Goal: Task Accomplishment & Management: Manage account settings

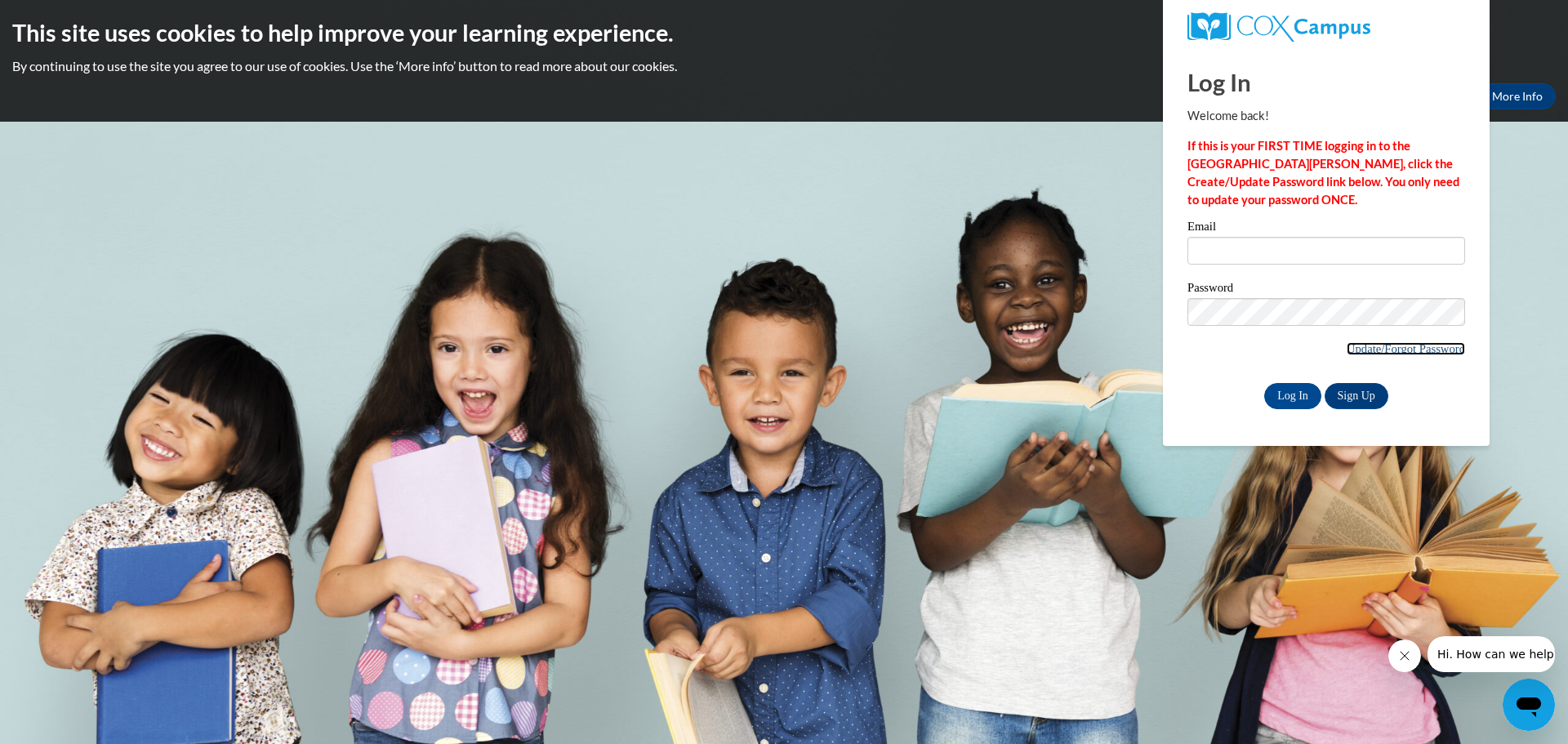
click at [1397, 345] on link "Update/Forgot Password" at bounding box center [1406, 349] width 119 height 13
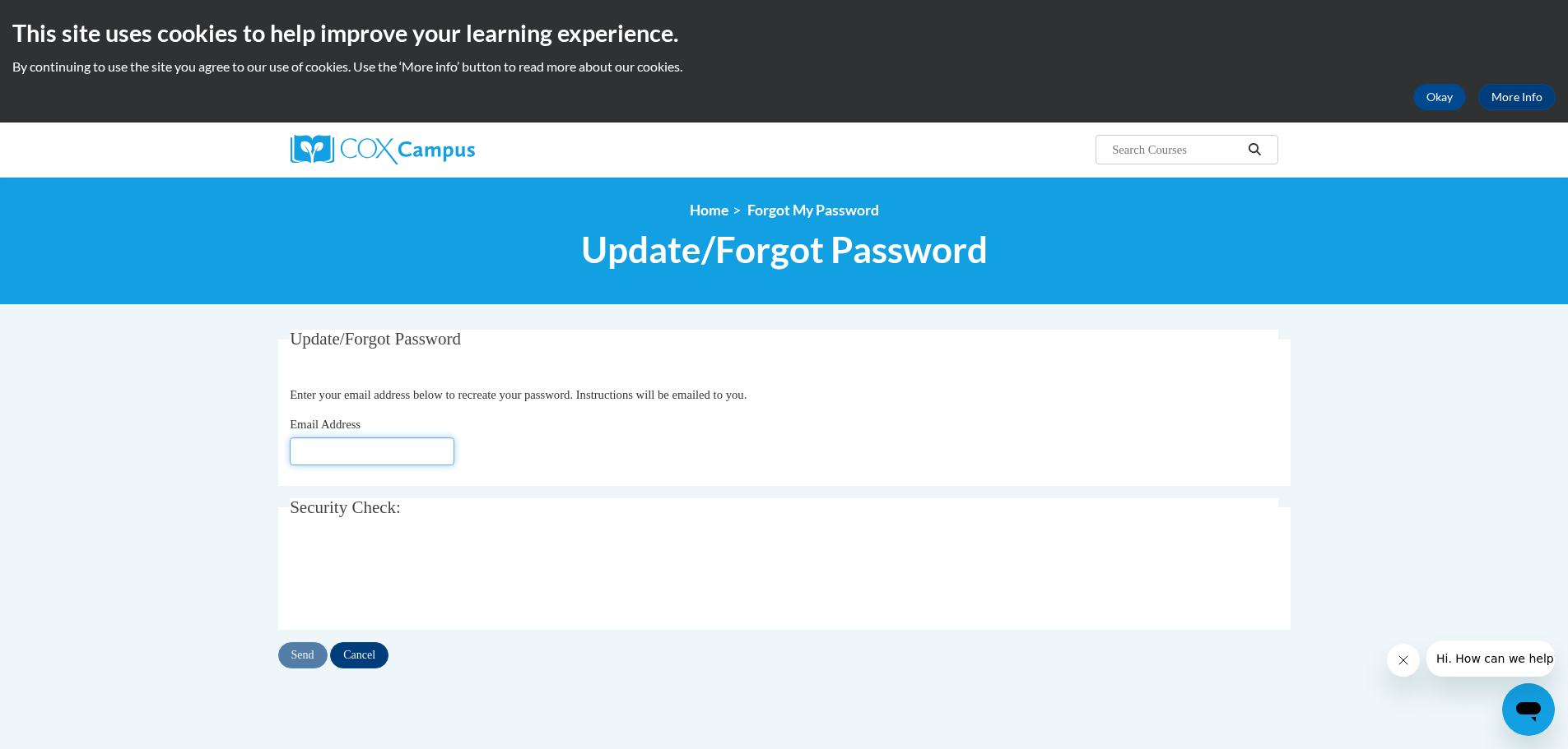
click at [318, 449] on input "Email Address" at bounding box center [372, 451] width 164 height 28
click at [315, 454] on input "Email Address" at bounding box center [372, 451] width 164 height 28
paste input "hisackson"
type input "[EMAIL_ADDRESS][DOMAIN_NAME]"
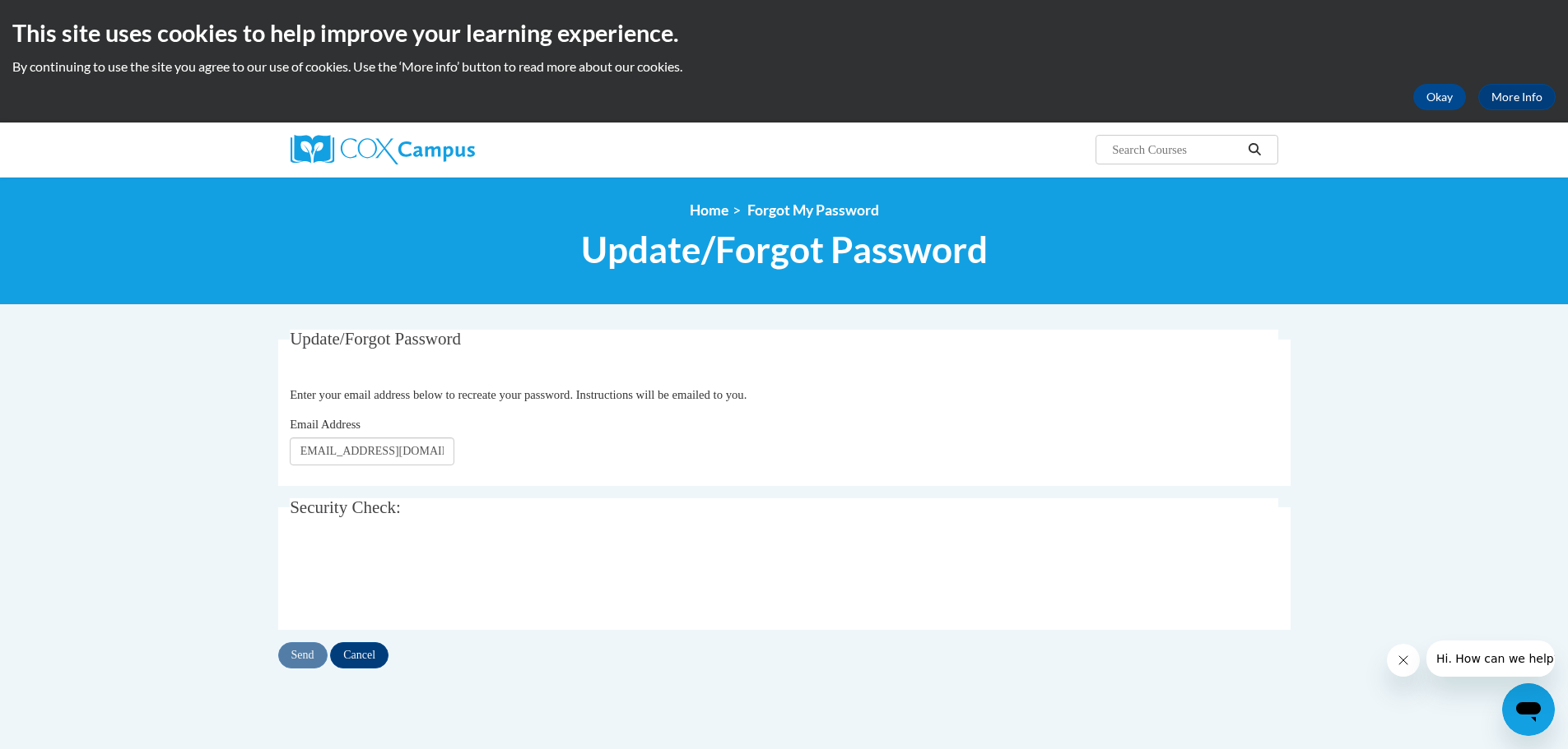
scroll to position [0, 0]
click at [311, 651] on input "Send" at bounding box center [302, 655] width 49 height 26
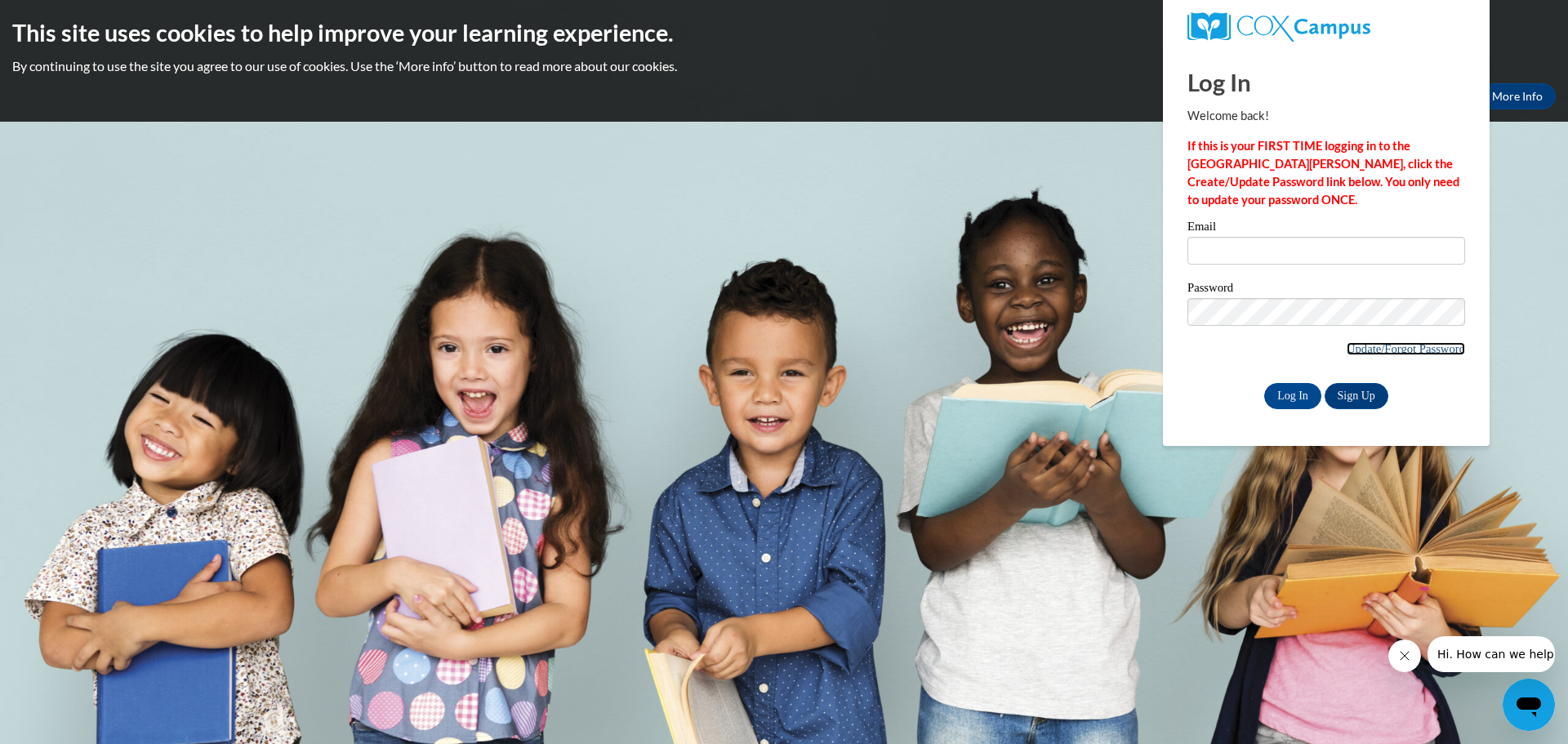
click at [1391, 350] on link "Update/Forgot Password" at bounding box center [1406, 349] width 119 height 13
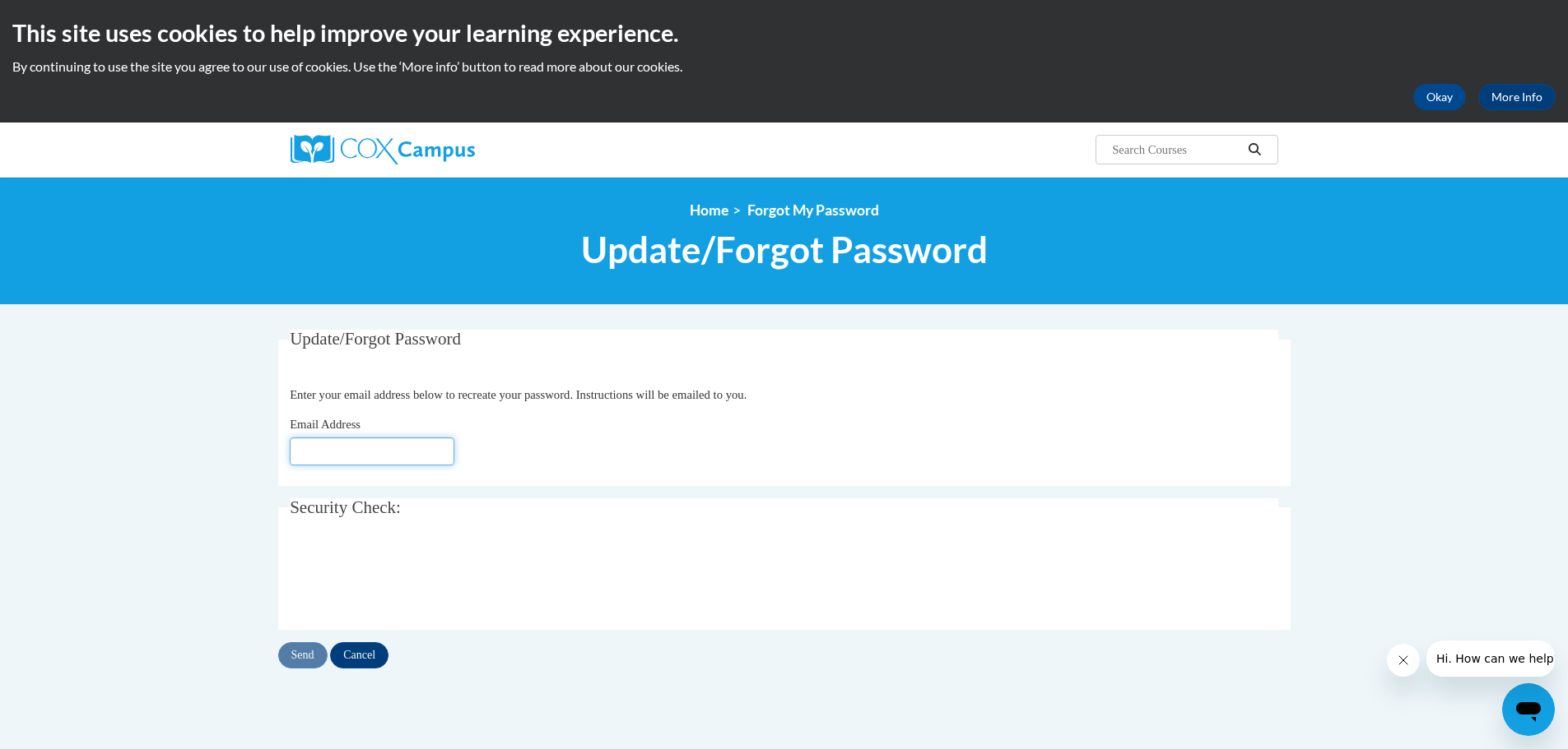
click at [347, 456] on input "Email Address" at bounding box center [372, 451] width 164 height 28
click at [333, 452] on input "Email Address" at bounding box center [372, 451] width 164 height 28
paste input "aroos@wbsd-schools.org"
type input "aroos@wbsd-schools.org"
click at [300, 654] on input "Send" at bounding box center [302, 655] width 49 height 26
